Goal: Transaction & Acquisition: Purchase product/service

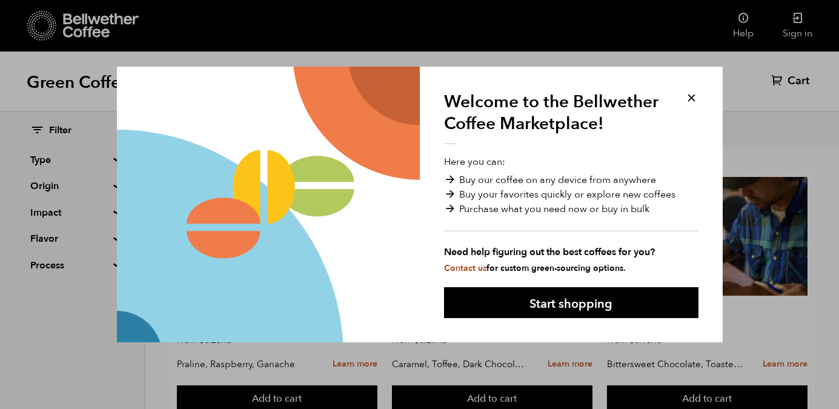
click at [692, 95] on button at bounding box center [692, 98] width 14 height 14
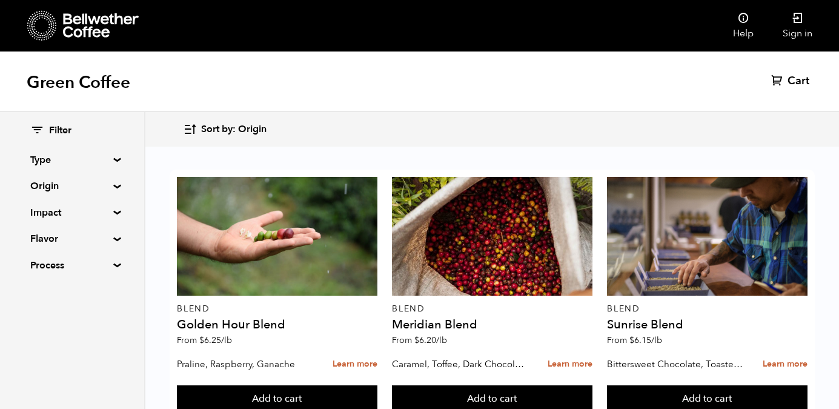
click at [691, 98] on div "Green Coffee Cart (0)" at bounding box center [419, 81] width 839 height 61
click at [797, 21] on icon at bounding box center [798, 18] width 12 height 12
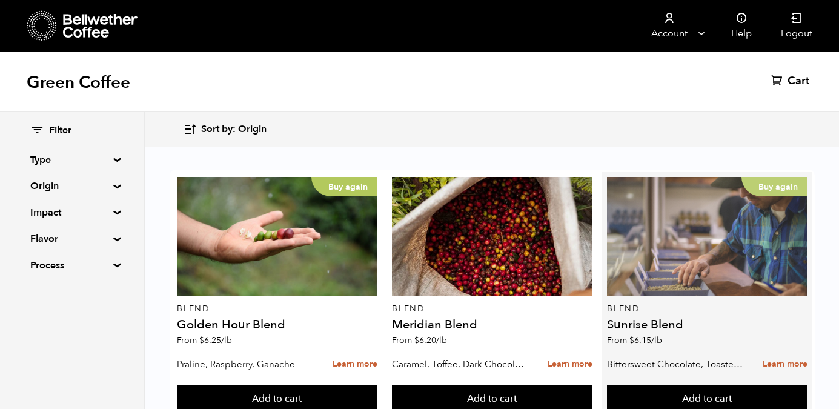
click at [691, 250] on div "Buy again" at bounding box center [707, 236] width 200 height 119
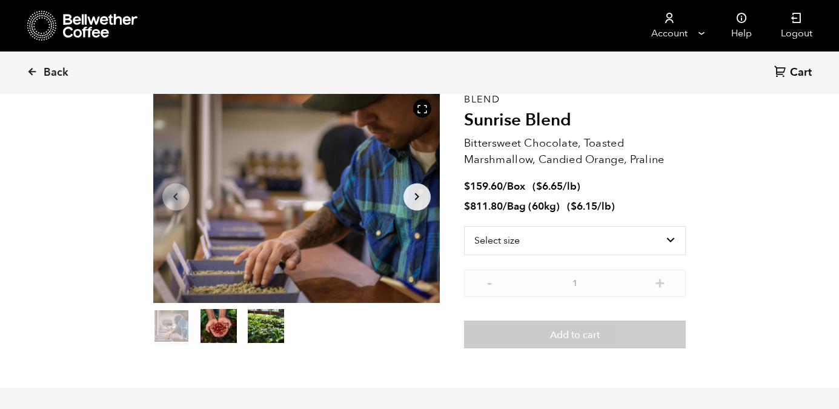
scroll to position [63, 0]
click at [546, 245] on select "Select size Bag (60kg) (132 lbs) Box (24 lbs)" at bounding box center [575, 239] width 222 height 29
select select "bag-3"
click at [464, 225] on select "Select size Bag (60kg) (132 lbs) Box (24 lbs)" at bounding box center [575, 239] width 222 height 29
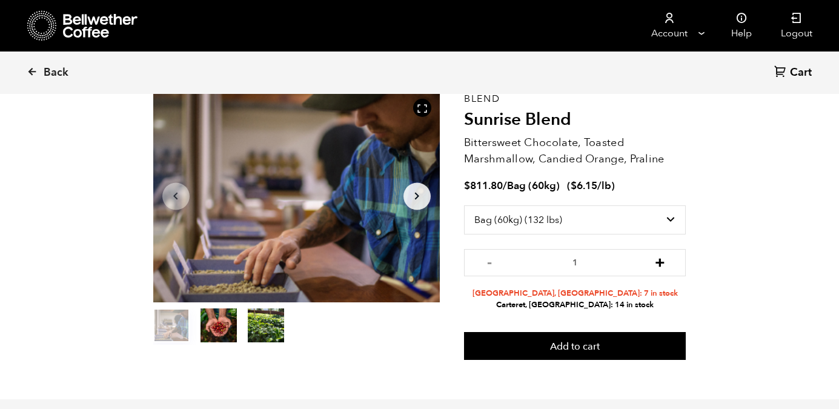
click at [663, 262] on button "+" at bounding box center [659, 261] width 15 height 12
type input "2"
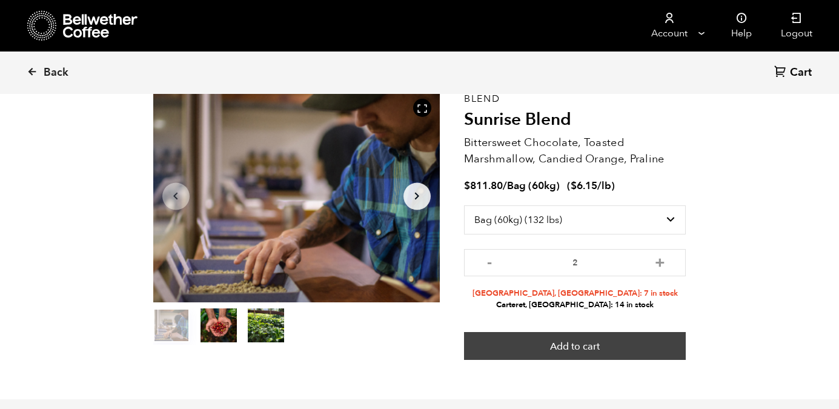
click at [569, 345] on button "Add to cart" at bounding box center [575, 346] width 222 height 28
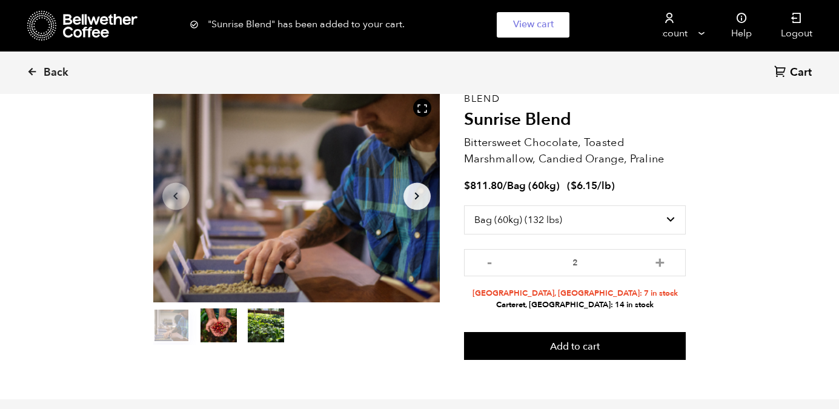
click at [691, 33] on div ""Sunrise Blend" has been added to your cart. View cart {"cart_contents_count":2}" at bounding box center [419, 24] width 839 height 49
click at [699, 33] on div ""Sunrise Blend" has been added to your cart. View cart {"cart_contents_count":2}" at bounding box center [419, 24] width 839 height 49
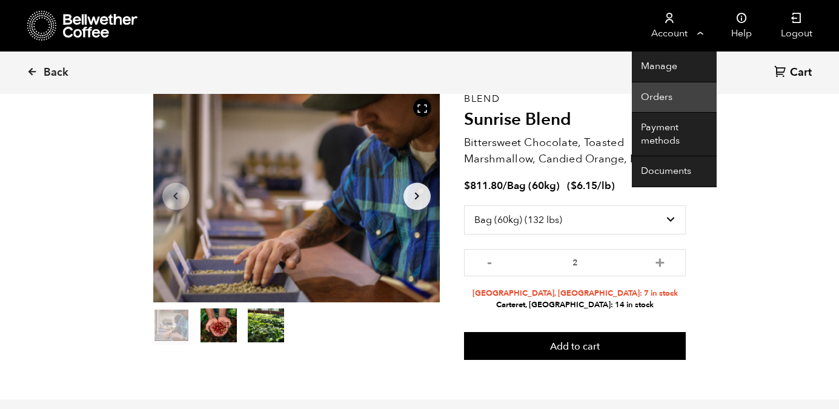
click at [661, 91] on link "Orders" at bounding box center [674, 97] width 85 height 31
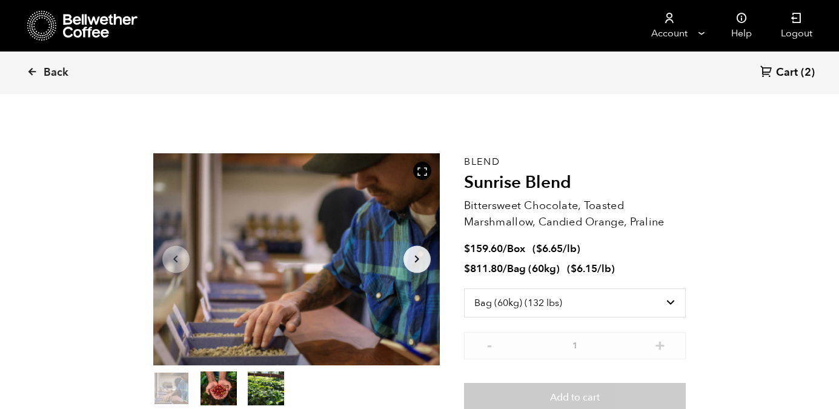
select select "bag-3"
click at [28, 70] on icon at bounding box center [32, 71] width 11 height 11
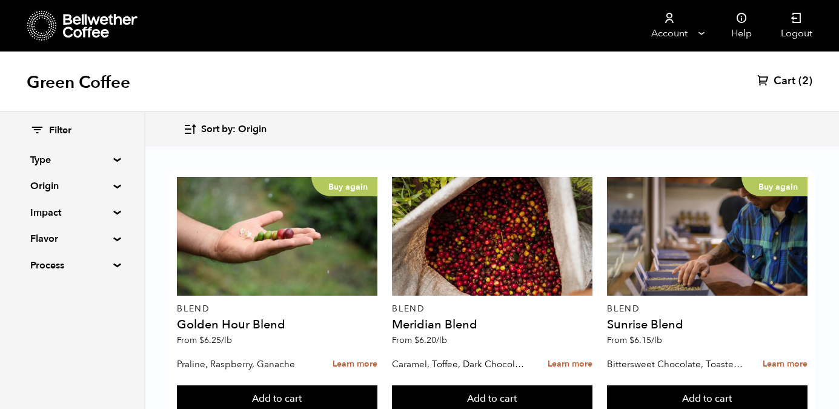
scroll to position [34, 0]
click at [116, 164] on div "Filter Type Blend Single Origin Decaf Seasonal Year Round Origin Blend Brazil B…" at bounding box center [72, 198] width 144 height 173
click at [111, 159] on summary "Type" at bounding box center [72, 160] width 84 height 15
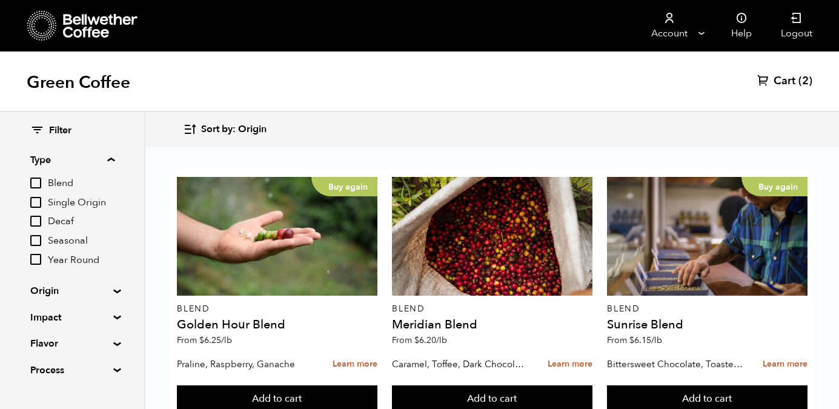
click at [37, 222] on input "Decaf" at bounding box center [35, 221] width 11 height 11
checkbox input "true"
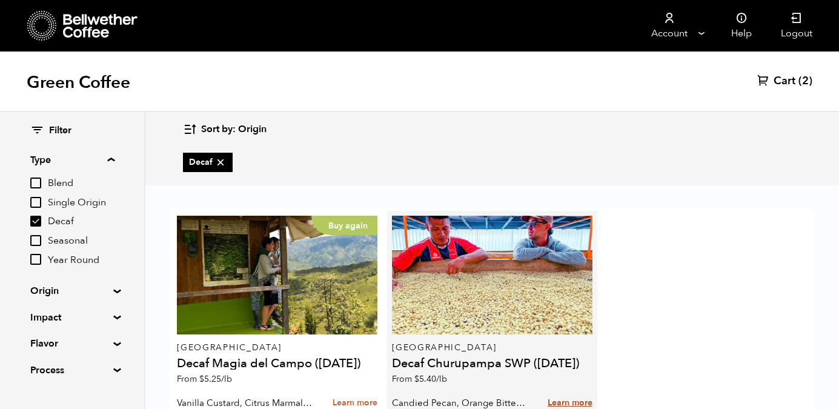
scroll to position [72, 0]
click at [563, 390] on link "Learn more" at bounding box center [570, 403] width 45 height 26
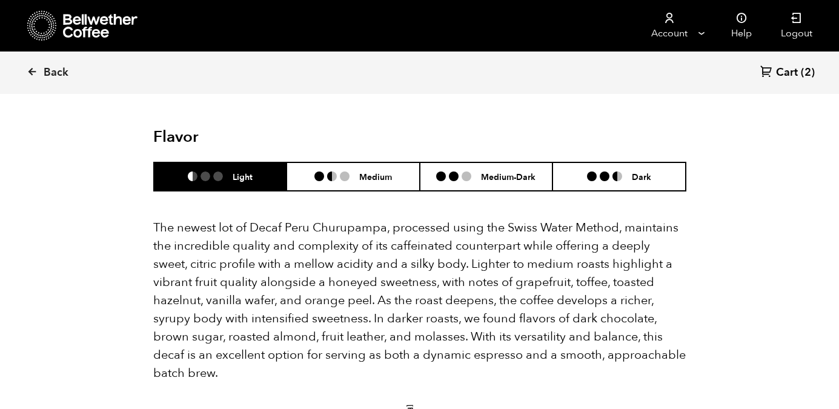
scroll to position [1284, 0]
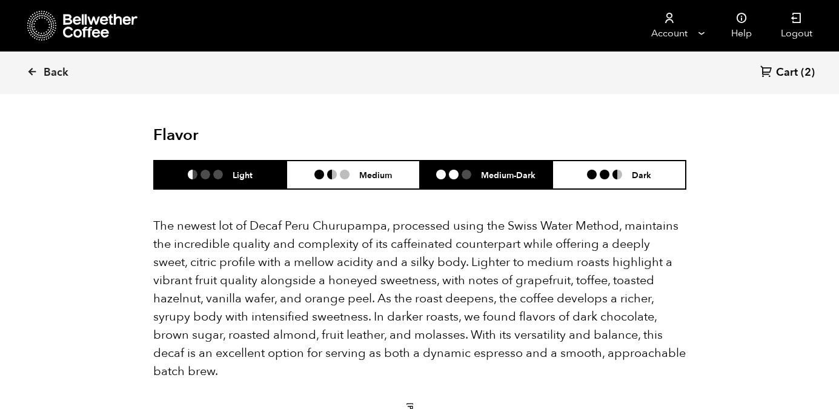
click at [487, 174] on h6 "Medium-Dark" at bounding box center [508, 175] width 55 height 10
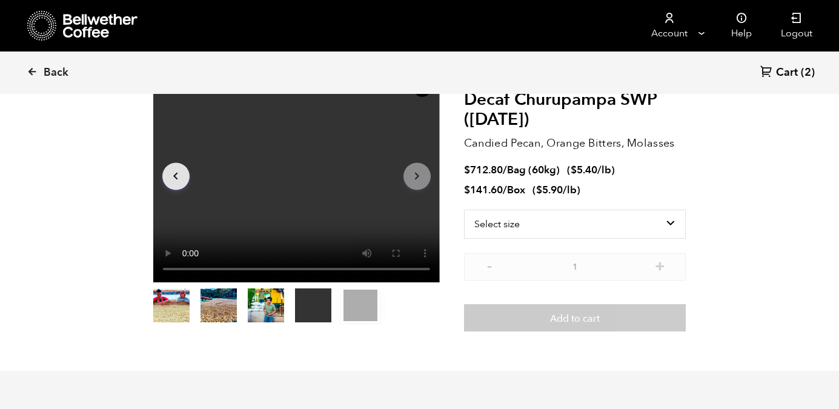
scroll to position [55, 0]
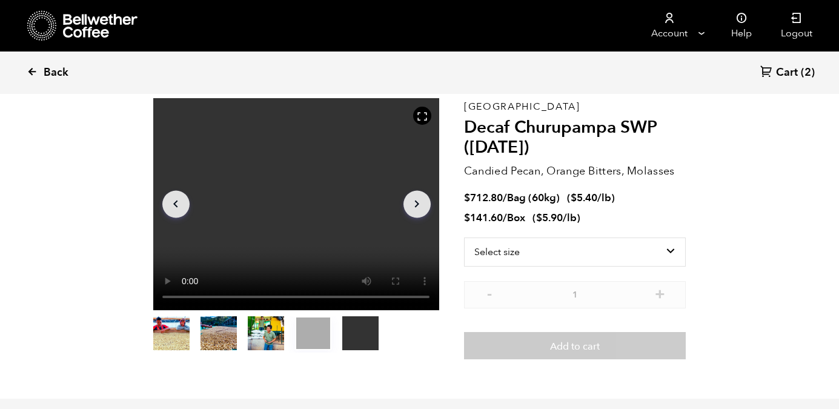
click at [33, 70] on icon at bounding box center [32, 71] width 11 height 11
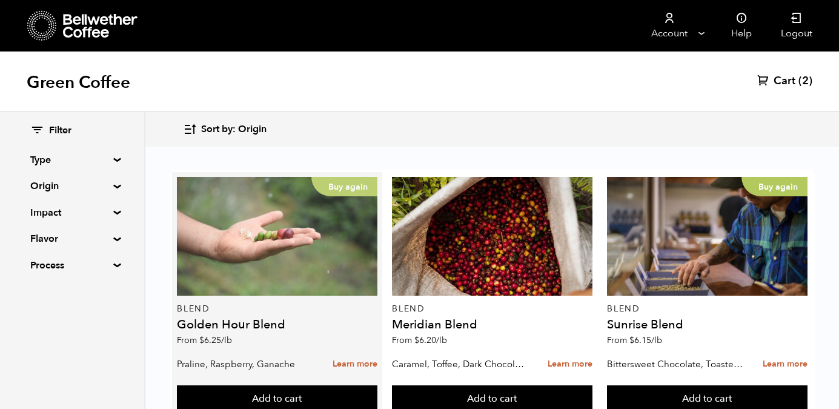
scroll to position [27, 0]
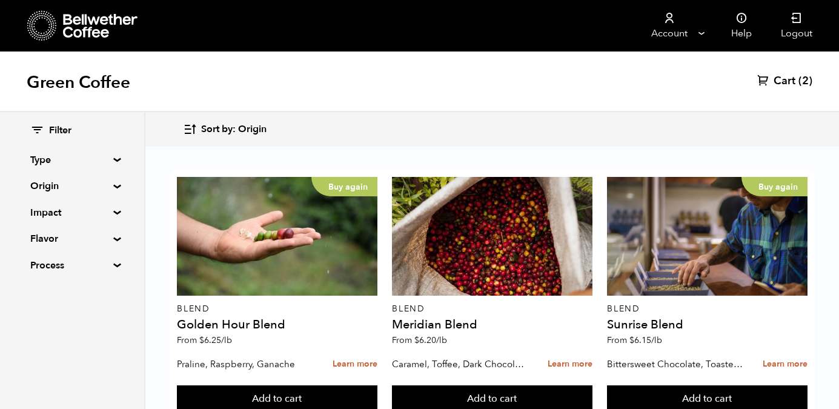
click at [111, 190] on div "Filter Type Blend Single Origin Decaf Seasonal Year Round Origin Blend [GEOGRAP…" at bounding box center [72, 198] width 144 height 173
click at [114, 183] on summary "Origin" at bounding box center [72, 186] width 84 height 15
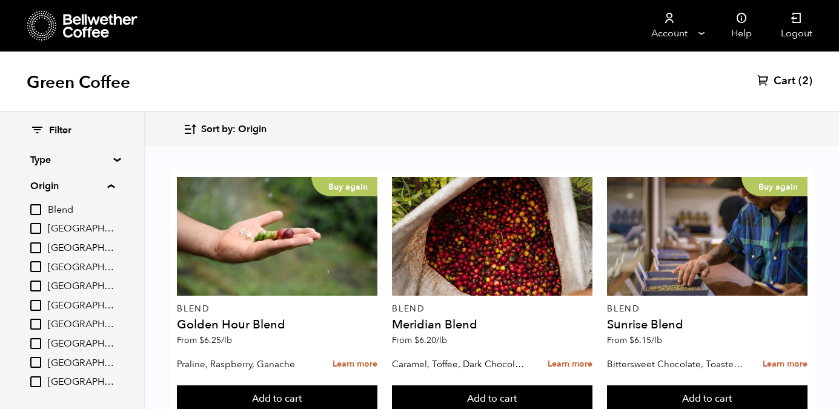
click at [110, 157] on summary "Type" at bounding box center [72, 160] width 84 height 15
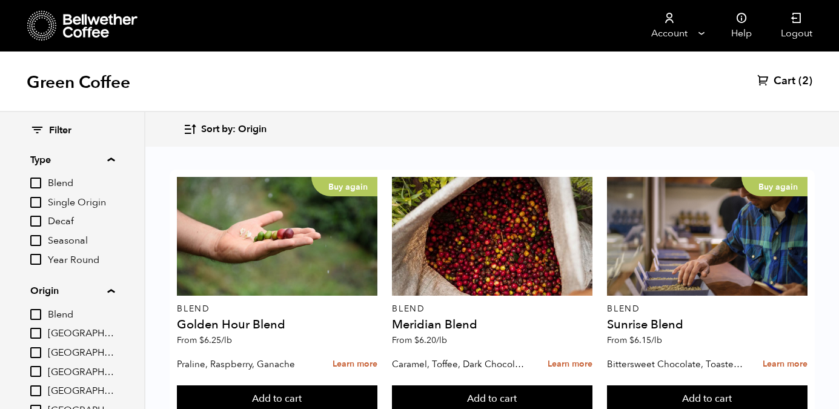
click at [38, 219] on input "Decaf" at bounding box center [35, 221] width 11 height 11
checkbox input "true"
